Goal: Find contact information: Find contact information

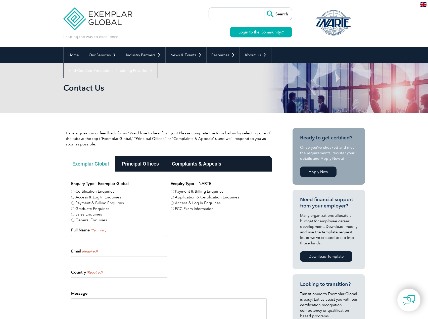
click at [135, 165] on div "Principal Offices" at bounding box center [140, 164] width 50 height 16
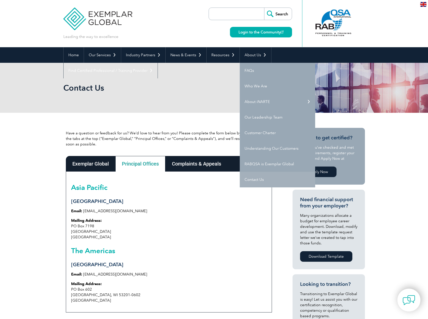
click at [257, 177] on link "Contact Us" at bounding box center [277, 180] width 75 height 16
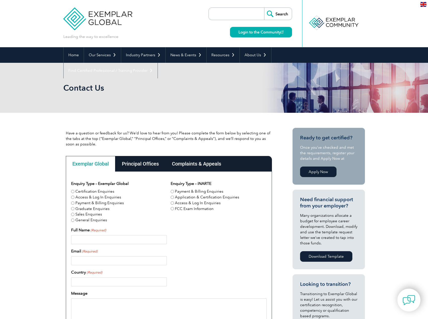
click at [40, 202] on div "Have a question or feedback for us? We’d love to hear from you! Please complete…" at bounding box center [214, 281] width 428 height 336
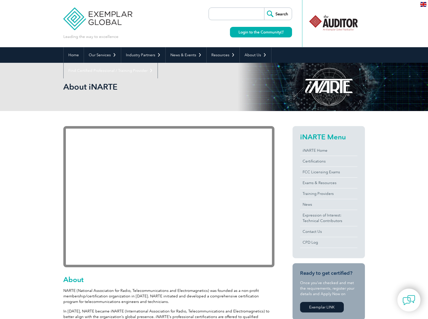
click at [111, 18] on img at bounding box center [97, 15] width 69 height 30
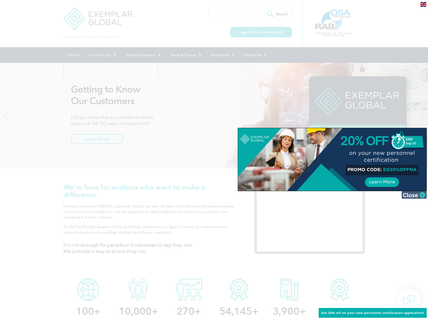
click at [408, 195] on img at bounding box center [414, 195] width 25 height 8
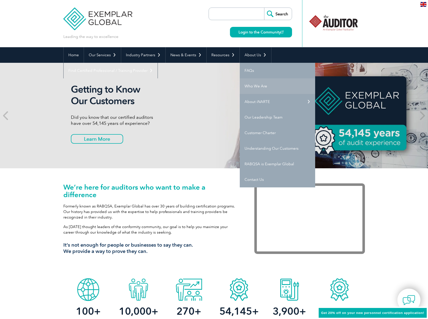
click at [261, 84] on link "Who We Are" at bounding box center [277, 86] width 75 height 16
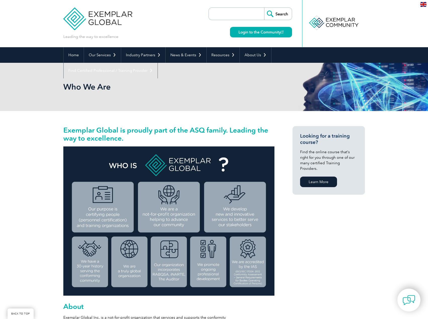
scroll to position [134, 0]
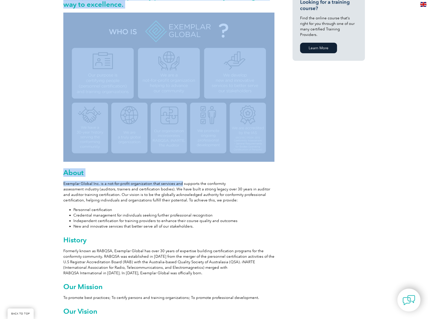
drag, startPoint x: 61, startPoint y: 184, endPoint x: 180, endPoint y: 186, distance: 118.7
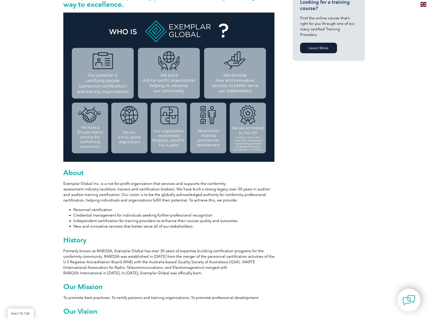
drag, startPoint x: 197, startPoint y: 204, endPoint x: 204, endPoint y: 204, distance: 6.5
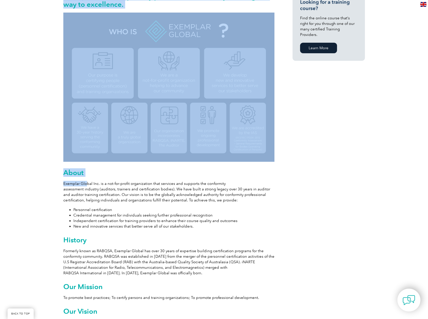
drag, startPoint x: 62, startPoint y: 185, endPoint x: 87, endPoint y: 185, distance: 24.6
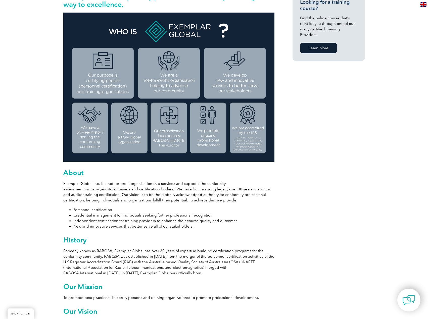
click at [78, 191] on p "Exemplar Global Inc. is a not-for-profit organization that services and support…" at bounding box center [168, 192] width 211 height 22
click at [64, 183] on p "Exemplar Global Inc. is a not-for-profit organization that services and support…" at bounding box center [168, 192] width 211 height 22
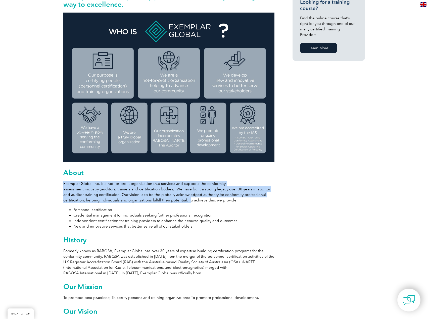
drag, startPoint x: 64, startPoint y: 183, endPoint x: 185, endPoint y: 202, distance: 122.6
click at [185, 202] on p "Exemplar Global Inc. is a not-for-profit organization that services and support…" at bounding box center [168, 192] width 211 height 22
copy p "Exemplar Global Inc. is a not-for-profit organization that services and support…"
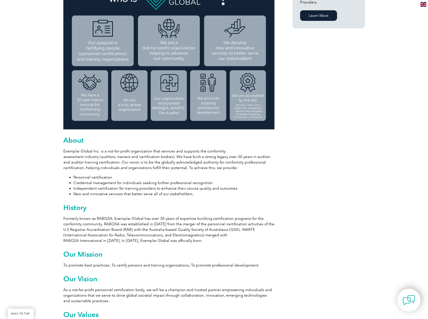
scroll to position [268, 0]
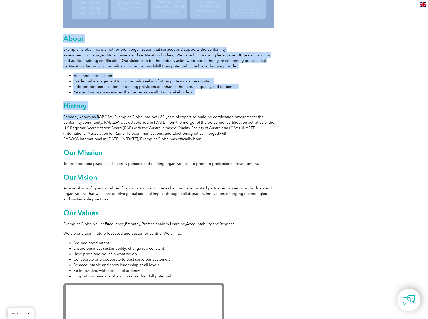
drag, startPoint x: 62, startPoint y: 116, endPoint x: 99, endPoint y: 119, distance: 36.6
click at [99, 119] on div "Exemplar Global is proudly part of the ASQ family. Leading the way to excellenc…" at bounding box center [214, 248] width 428 height 811
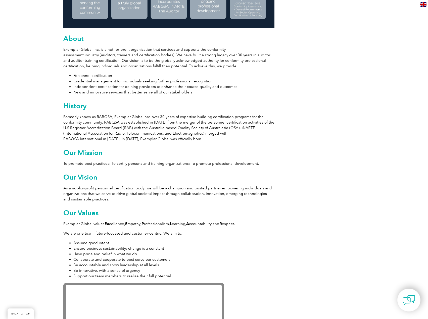
click at [113, 131] on p "Formerly known as RABQSA, Exemplar Global has over 30 years of expertise buildi…" at bounding box center [168, 128] width 211 height 28
drag, startPoint x: 64, startPoint y: 118, endPoint x: 221, endPoint y: 140, distance: 158.7
click at [221, 140] on p "Formerly known as RABQSA, Exemplar Global has over 30 years of expertise buildi…" at bounding box center [168, 128] width 211 height 28
copy p "Formerly known as RABQSA, Exemplar Global has over 30 years of expertise buildi…"
click at [21, 158] on div "Exemplar Global is proudly part of the ASQ family. Leading the way to excellenc…" at bounding box center [214, 248] width 428 height 811
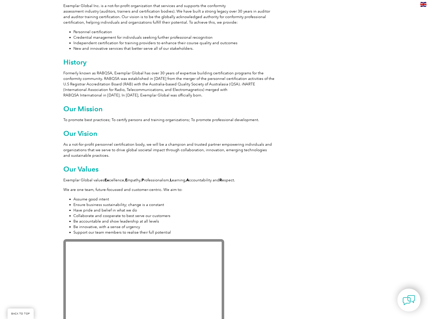
scroll to position [318, 0]
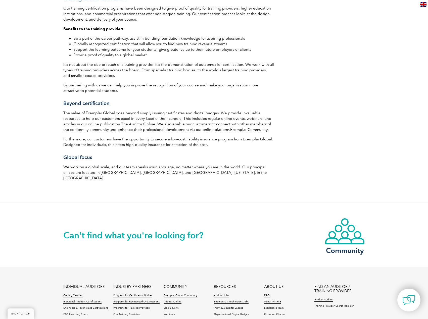
click at [48, 205] on div "Can't find what you're looking for? Community" at bounding box center [214, 235] width 428 height 65
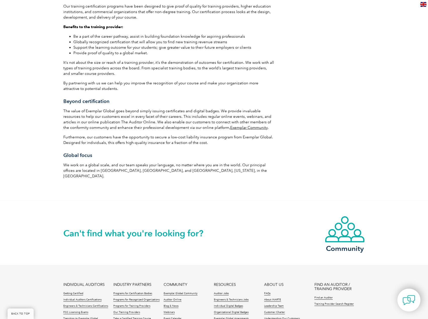
scroll to position [794, 0]
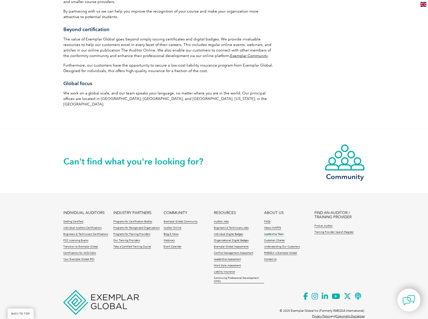
click at [280, 233] on link "Leadership Team" at bounding box center [274, 235] width 20 height 4
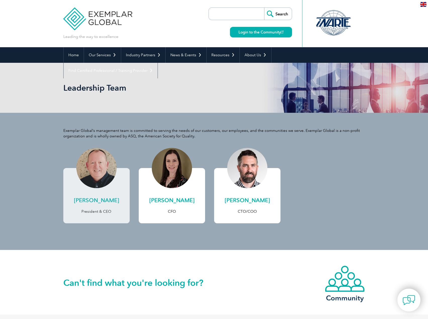
click at [82, 164] on div at bounding box center [96, 168] width 40 height 40
click at [93, 164] on div at bounding box center [96, 168] width 40 height 40
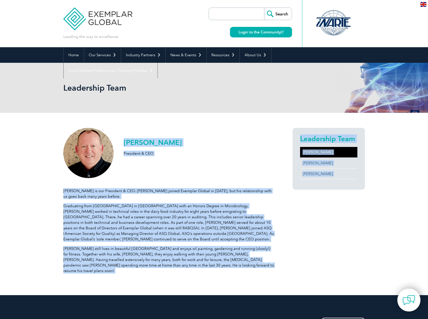
drag, startPoint x: 85, startPoint y: 159, endPoint x: -148, endPoint y: 68, distance: 250.5
click at [0, 68] on html "BACK TO TOP Leading the way to excellence ▼" at bounding box center [214, 280] width 428 height 560
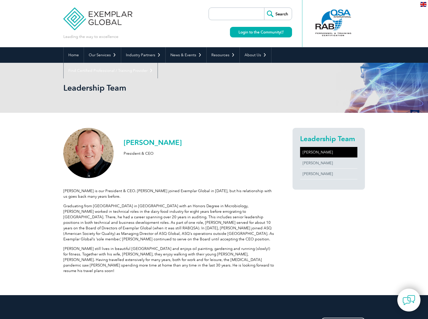
click at [231, 163] on div "[PERSON_NAME] President & CEO [PERSON_NAME] is our President & CEO. [PERSON_NAM…" at bounding box center [168, 203] width 211 height 150
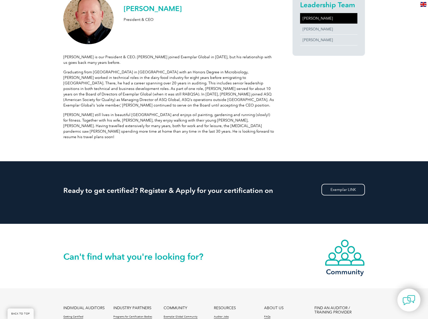
scroll to position [229, 0]
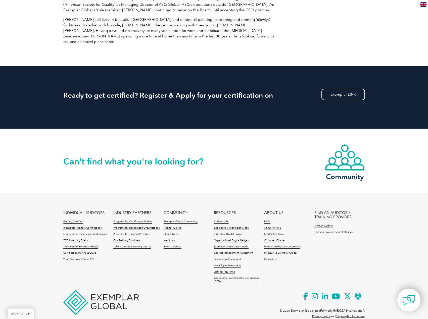
click at [273, 258] on link "Contact Us" at bounding box center [270, 260] width 12 height 4
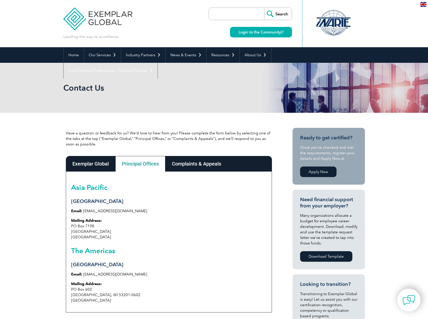
scroll to position [46, 0]
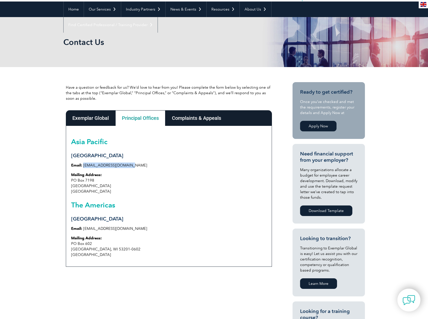
drag, startPoint x: 128, startPoint y: 166, endPoint x: 83, endPoint y: 165, distance: 45.3
click at [83, 165] on p "Email: [EMAIL_ADDRESS][DOMAIN_NAME]" at bounding box center [169, 166] width 196 height 6
copy link "[EMAIL_ADDRESS][DOMAIN_NAME]"
click at [47, 202] on div "Have a question or feedback for us? We’d love to hear from you! Please complete…" at bounding box center [214, 230] width 428 height 326
drag, startPoint x: 119, startPoint y: 251, endPoint x: 97, endPoint y: 251, distance: 22.6
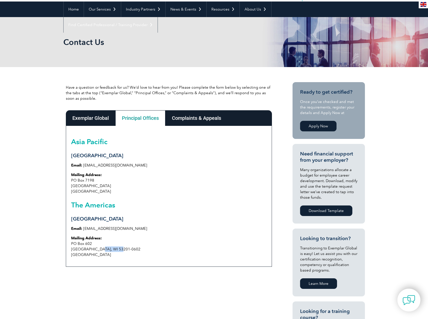
click at [97, 251] on p "Mailing Address: PO Box 602 Milwaukee, WI 53201-0602 USA" at bounding box center [169, 247] width 196 height 22
copy p "53201-0602"
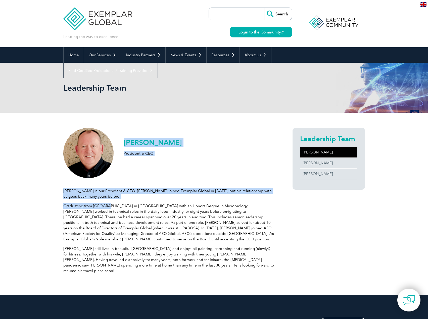
drag, startPoint x: 60, startPoint y: 190, endPoint x: 108, endPoint y: 203, distance: 49.7
click at [108, 203] on div "Andrew Baines President & CEO Andrew is our President & CEO. Andrew joined Exem…" at bounding box center [214, 204] width 428 height 183
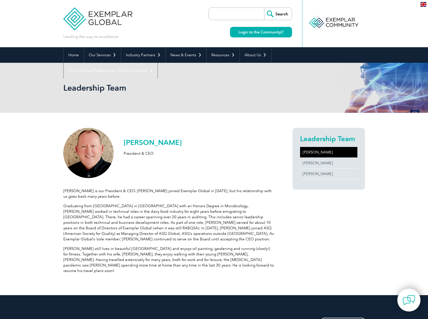
drag, startPoint x: 144, startPoint y: 225, endPoint x: 200, endPoint y: 249, distance: 61.4
click at [144, 225] on p "Graduating from Dundee University in Scotland with an Honors Degree in Microbio…" at bounding box center [168, 222] width 211 height 39
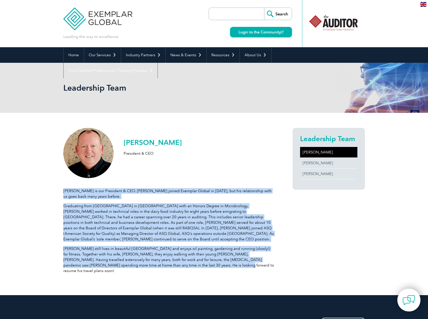
drag, startPoint x: 176, startPoint y: 258, endPoint x: 64, endPoint y: 193, distance: 129.1
click at [64, 193] on div "Andrew is our President & CEO. Andrew joined Exemplar Global in 2016, but his r…" at bounding box center [168, 228] width 211 height 100
copy div "Andrew is our President & CEO. Andrew joined Exemplar Global in 2016, but his r…"
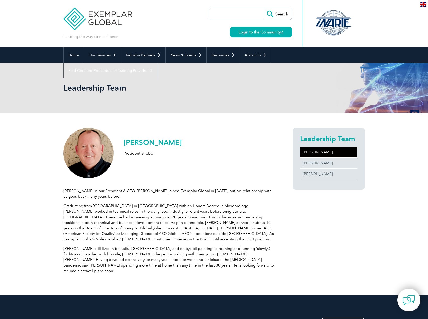
click at [50, 211] on div "Andrew Baines President & CEO Andrew is our President & CEO. Andrew joined Exem…" at bounding box center [214, 204] width 428 height 183
click at [31, 162] on div "Andrew Baines President & CEO Andrew is our President & CEO. Andrew joined Exem…" at bounding box center [214, 204] width 428 height 183
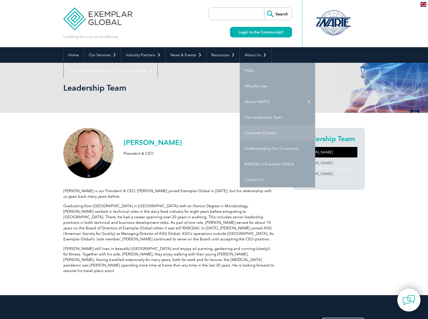
click at [264, 133] on link "Customer Charter" at bounding box center [277, 133] width 75 height 16
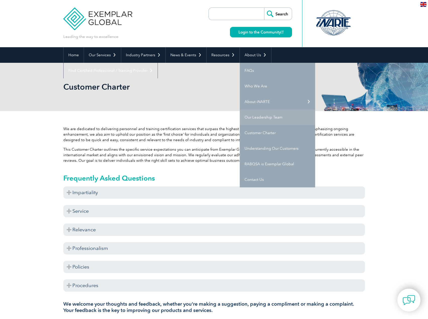
click at [266, 113] on link "Our Leadership Team" at bounding box center [277, 118] width 75 height 16
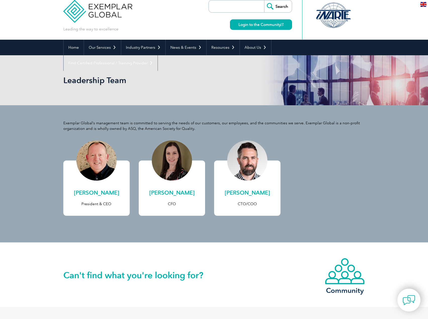
scroll to position [133, 0]
